Goal: Task Accomplishment & Management: Manage account settings

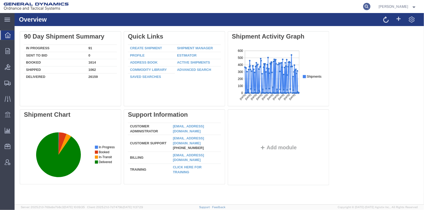
click at [371, 4] on icon at bounding box center [367, 6] width 7 height 7
type input "57053319"
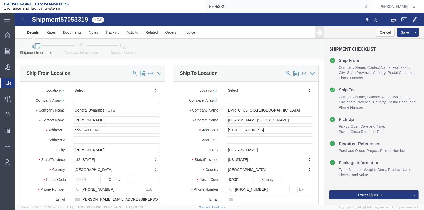
select select
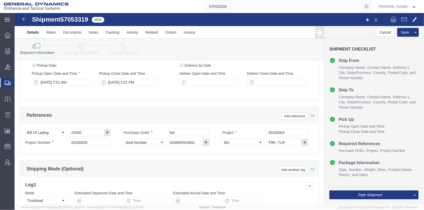
scroll to position [208, 0]
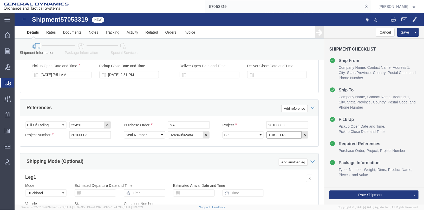
click input "TRK- TLR-"
click input "TRK-11097 TLR-"
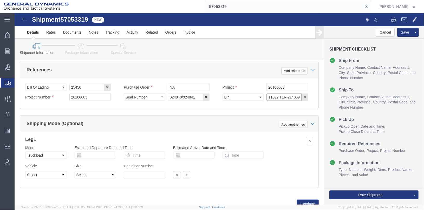
scroll to position [269, 0]
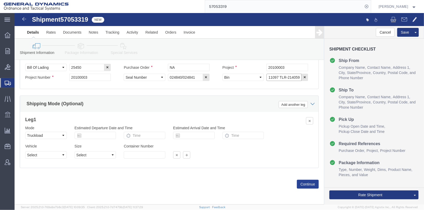
type input "TRK-11097 TLR-214059"
click button "Continue"
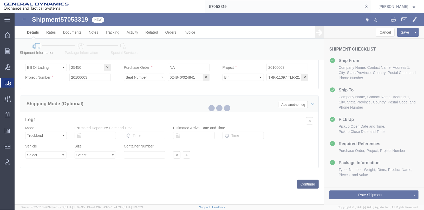
scroll to position [15, 0]
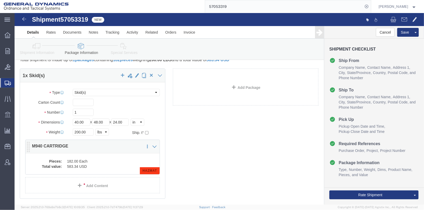
click dd "182.00 Each"
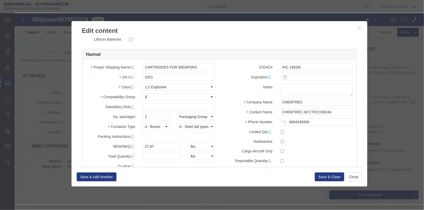
scroll to position [152, 0]
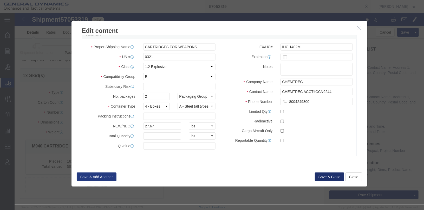
click button "Save & Close"
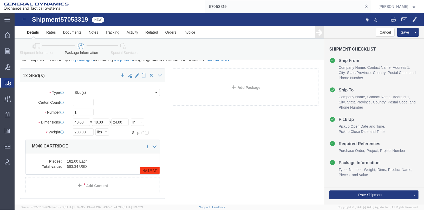
click icon
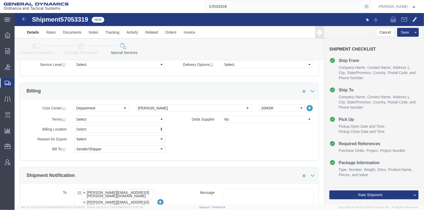
scroll to position [145, 0]
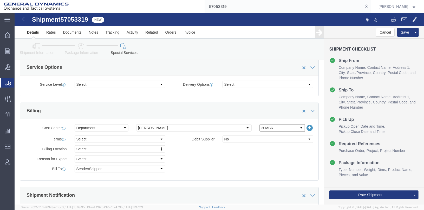
click select "Select 20MSR"
select select
click select "Select 20MSR"
click button "Rate Shipment"
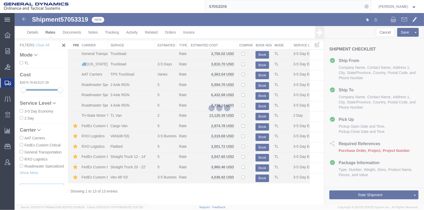
scroll to position [7, 0]
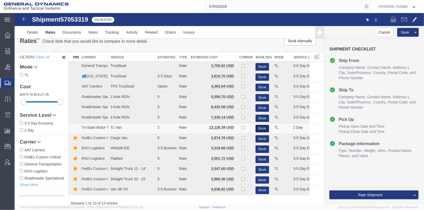
click at [258, 127] on button "Book" at bounding box center [263, 128] width 14 height 8
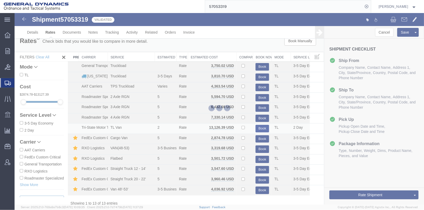
scroll to position [0, 0]
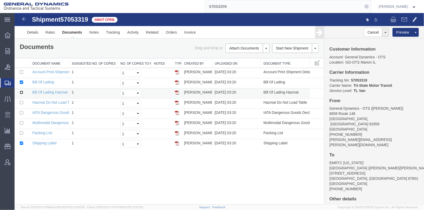
click at [22, 91] on input "checkbox" at bounding box center [21, 91] width 3 height 3
checkbox input "true"
drag, startPoint x: 21, startPoint y: 131, endPoint x: 15, endPoint y: 143, distance: 13.4
click at [21, 131] on input "checkbox" at bounding box center [21, 132] width 3 height 3
checkbox input "true"
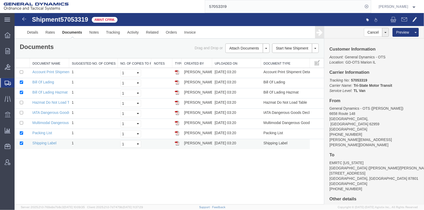
click at [19, 141] on td at bounding box center [21, 144] width 15 height 10
click at [22, 141] on input "checkbox" at bounding box center [21, 142] width 3 height 3
checkbox input "false"
click at [126, 136] on td "Select 1 2 3 4 5" at bounding box center [135, 134] width 34 height 10
select select "2"
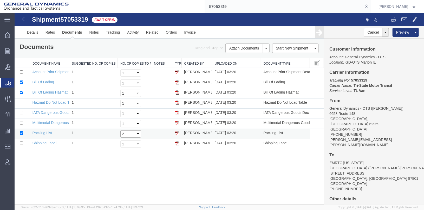
click at [120, 130] on select "Select 1 2 3 4 5" at bounding box center [130, 133] width 21 height 7
drag, startPoint x: 126, startPoint y: 91, endPoint x: 128, endPoint y: 96, distance: 5.0
click at [126, 91] on select "Select 1 2 3 4 5" at bounding box center [130, 92] width 21 height 7
select select "2"
click at [120, 89] on select "Select 1 2 3 4 5" at bounding box center [130, 92] width 21 height 7
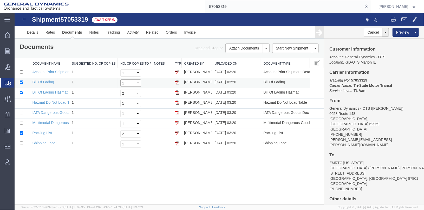
drag, startPoint x: 125, startPoint y: 82, endPoint x: 125, endPoint y: 86, distance: 4.2
click at [125, 83] on select "Select 1 2 3 4 5" at bounding box center [130, 82] width 21 height 7
select select "2"
click at [120, 79] on select "Select 1 2 3 4 5" at bounding box center [130, 82] width 21 height 7
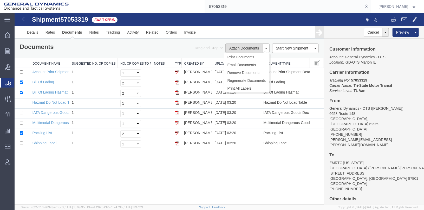
click at [234, 49] on button "Attach Documents" at bounding box center [243, 47] width 37 height 9
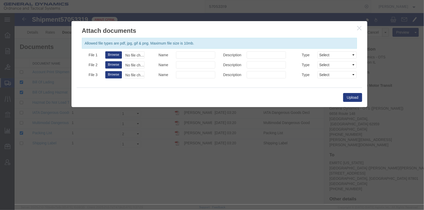
click at [357, 30] on button "button" at bounding box center [360, 28] width 7 height 7
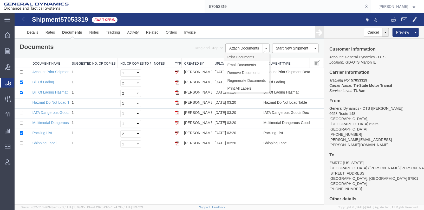
click at [238, 56] on link "Print Documents" at bounding box center [246, 57] width 45 height 8
